Goal: Task Accomplishment & Management: Manage account settings

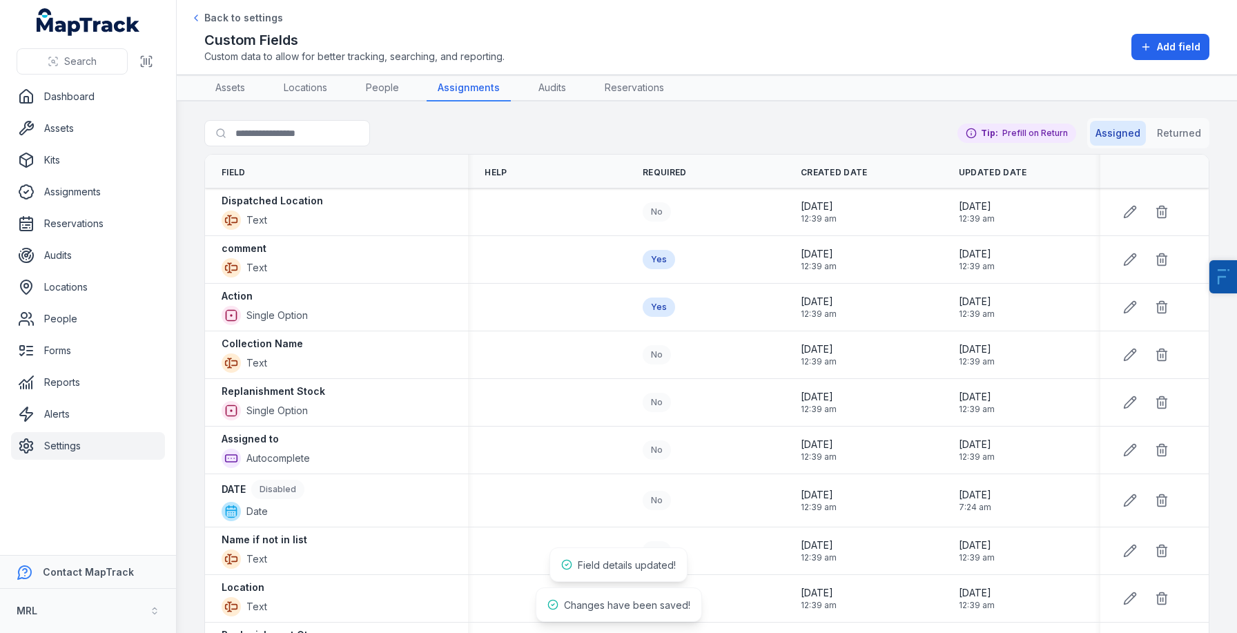
scroll to position [277, 0]
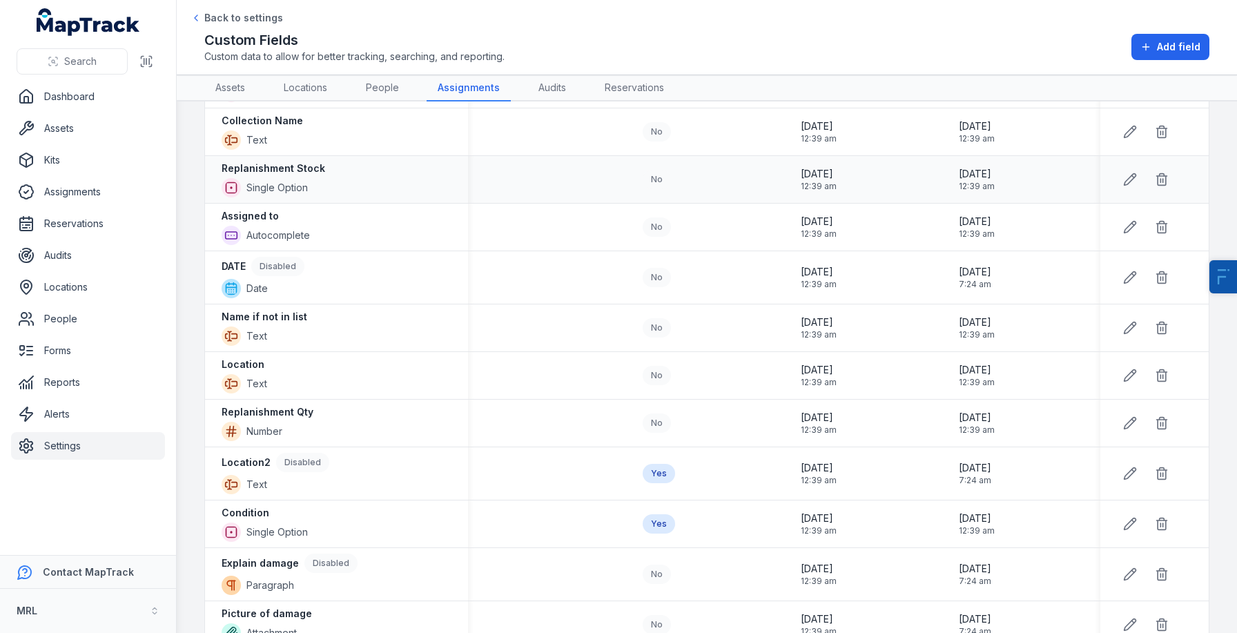
scroll to position [266, 0]
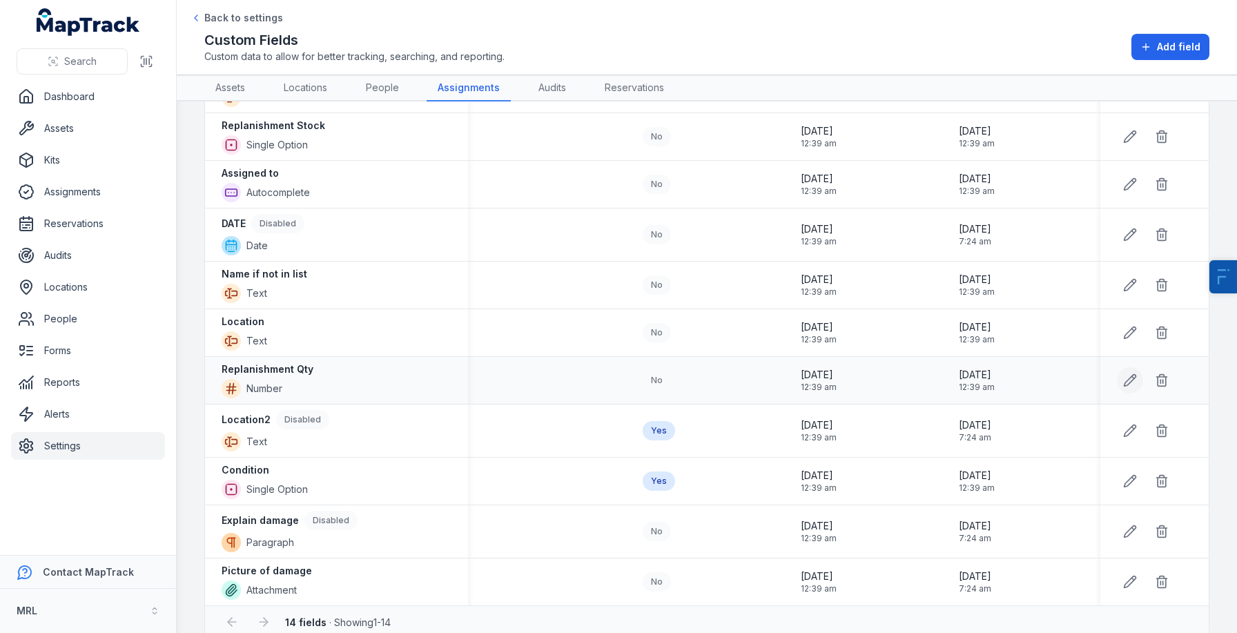
click at [1134, 378] on icon at bounding box center [1133, 377] width 2 height 2
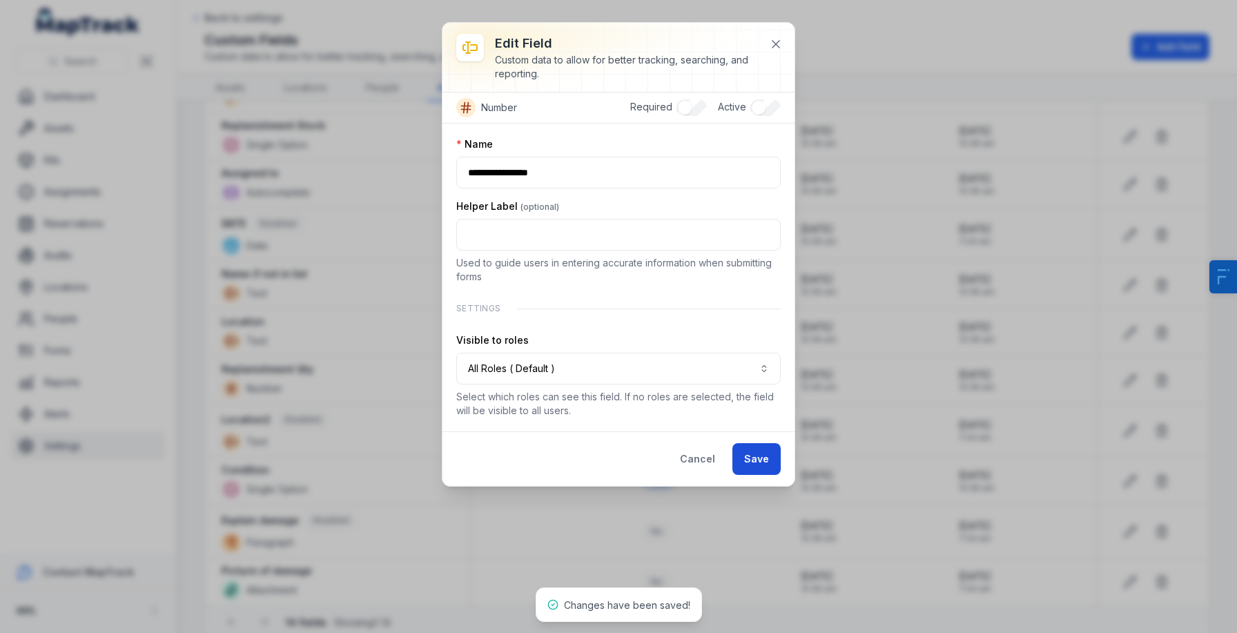
click at [748, 461] on button "Save" at bounding box center [757, 459] width 48 height 32
